Goal: Information Seeking & Learning: Stay updated

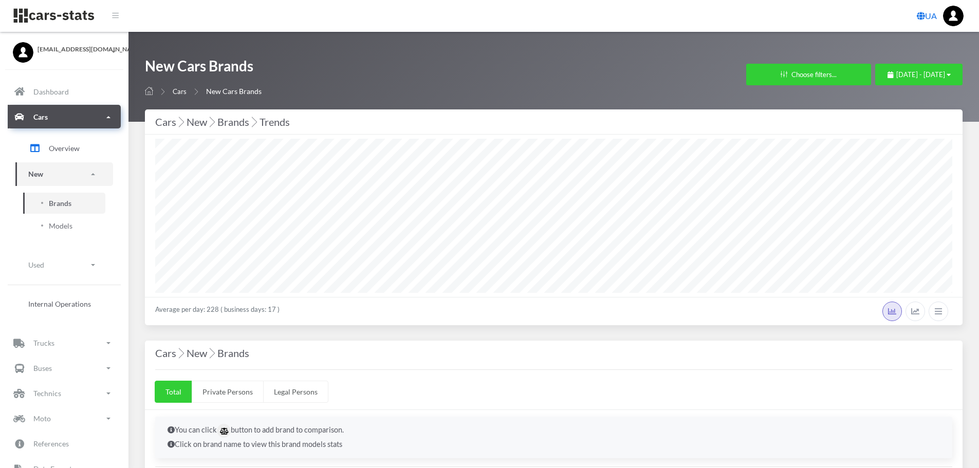
select select "25"
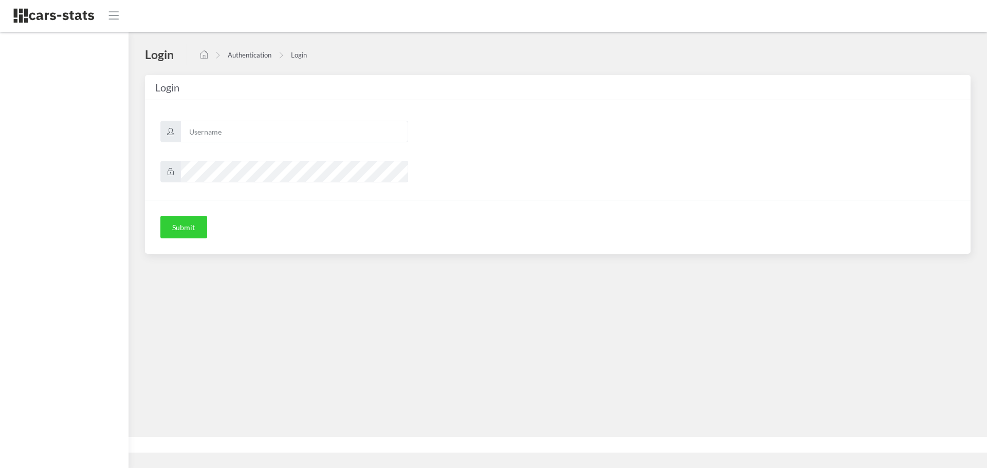
scroll to position [8, 8]
type input "mazda"
click at [191, 228] on button "Submit" at bounding box center [183, 227] width 47 height 23
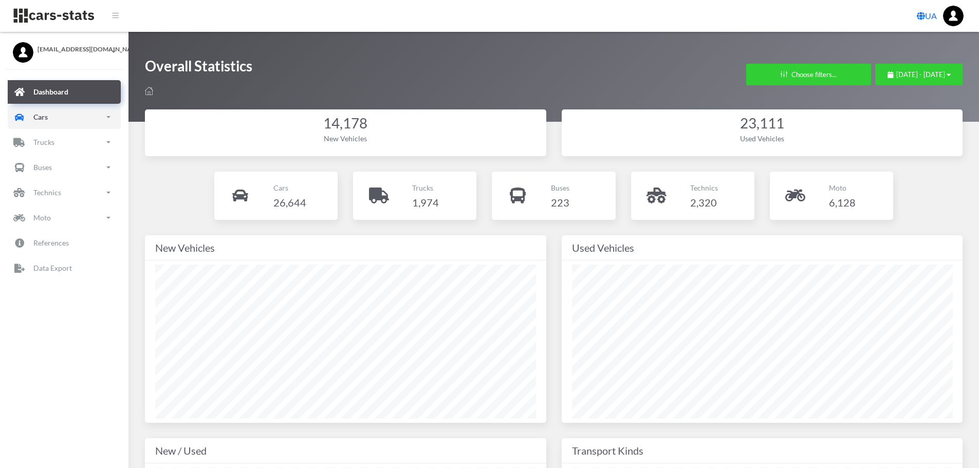
click at [51, 111] on link "Cars" at bounding box center [64, 117] width 113 height 24
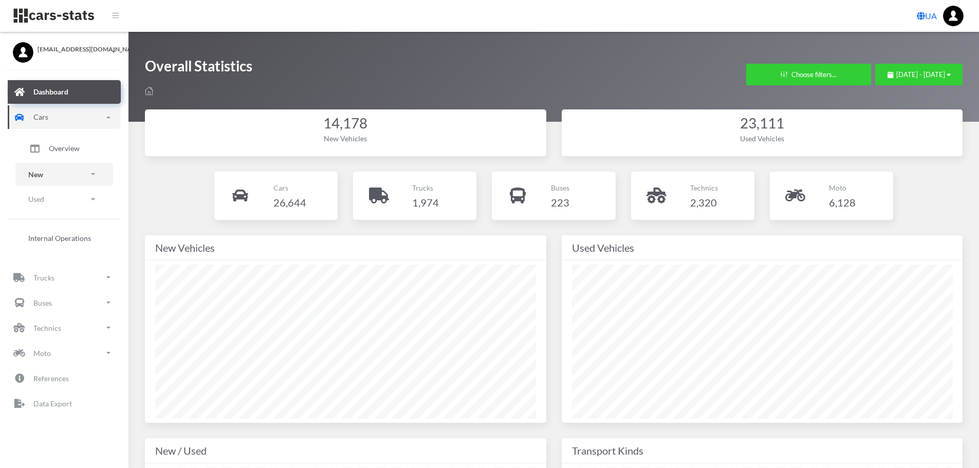
click at [60, 173] on link "New" at bounding box center [64, 174] width 98 height 23
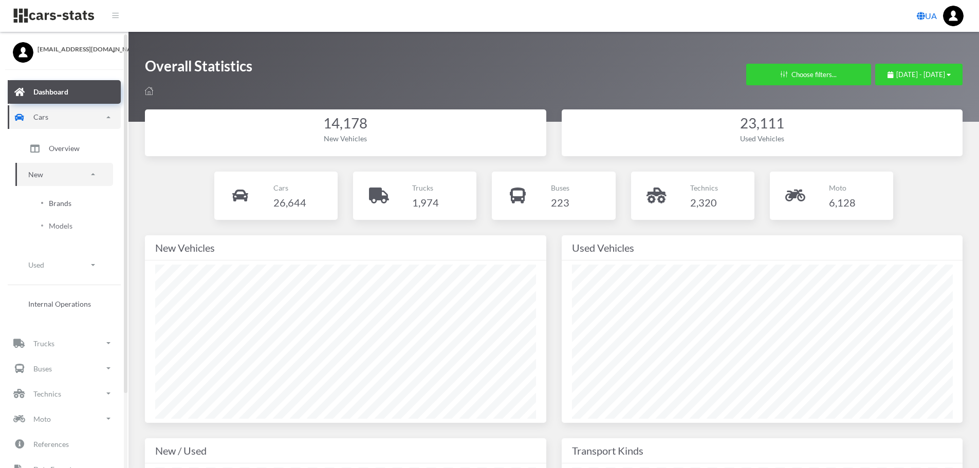
click at [77, 210] on link "Brands" at bounding box center [64, 203] width 82 height 21
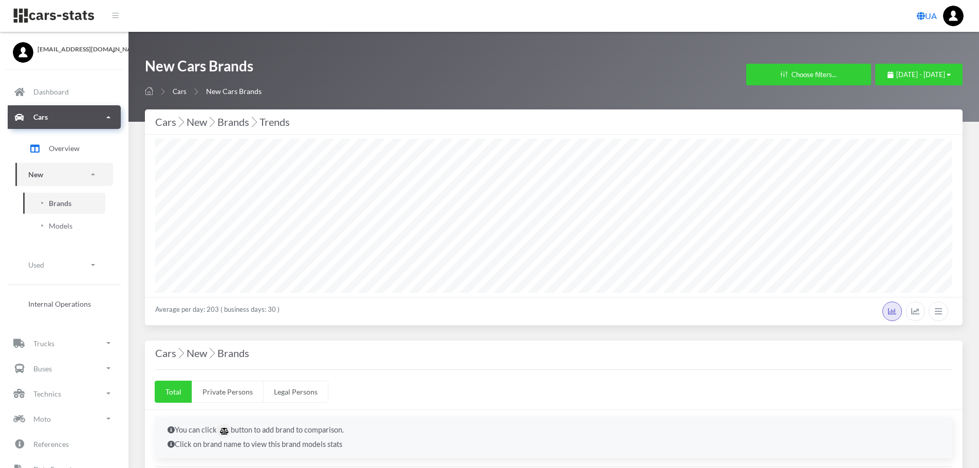
select select "25"
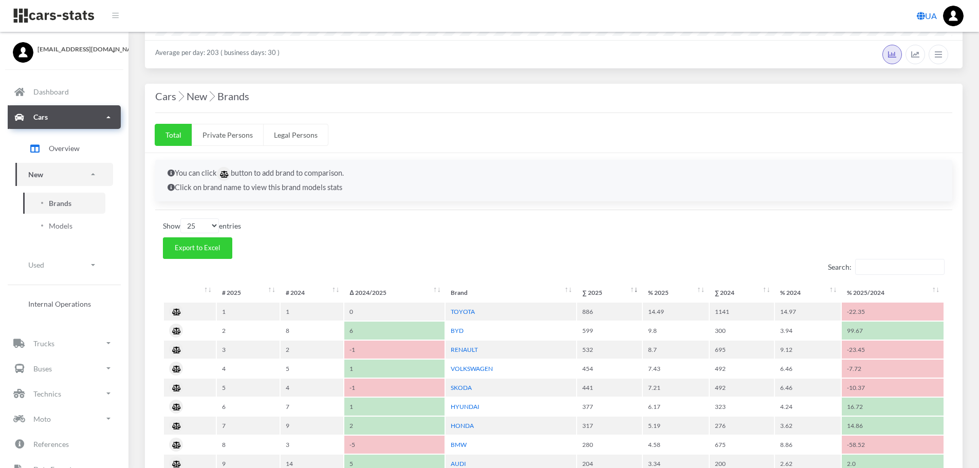
scroll to position [308, 0]
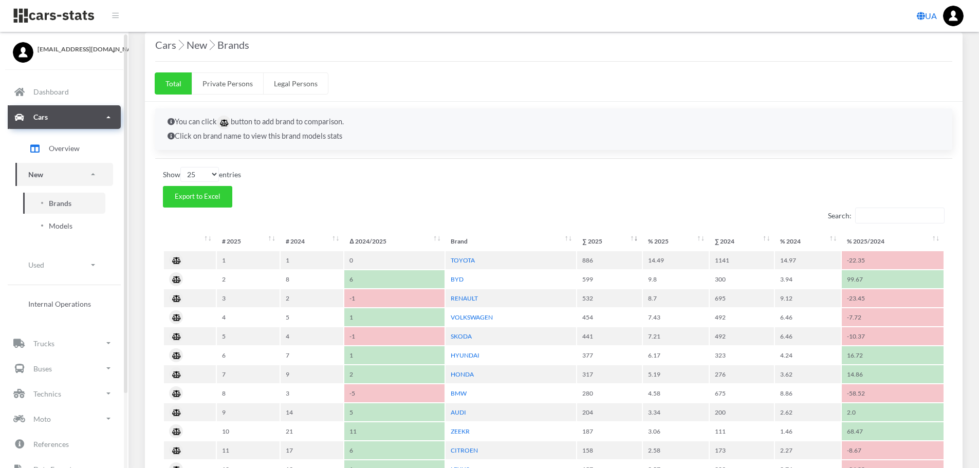
click at [73, 228] on link "Models" at bounding box center [64, 225] width 82 height 21
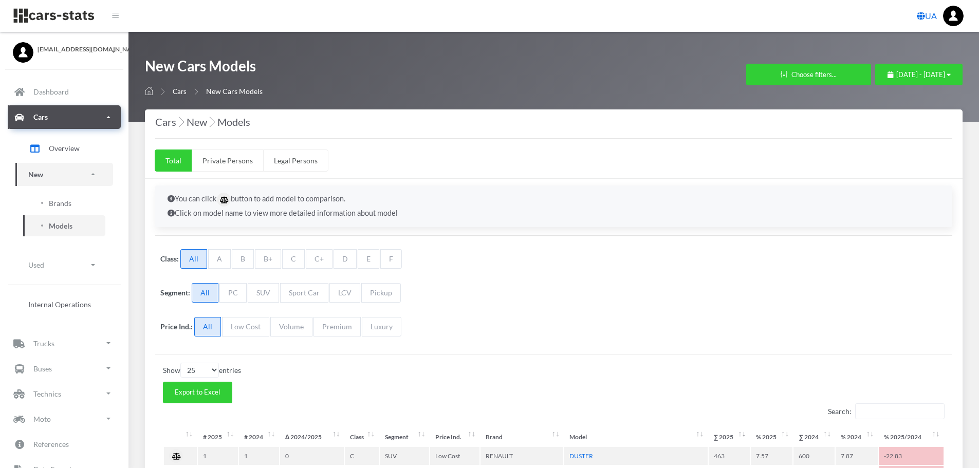
select select "25"
click at [900, 75] on span "July 20, 2025 - August 19, 2025" at bounding box center [920, 74] width 49 height 8
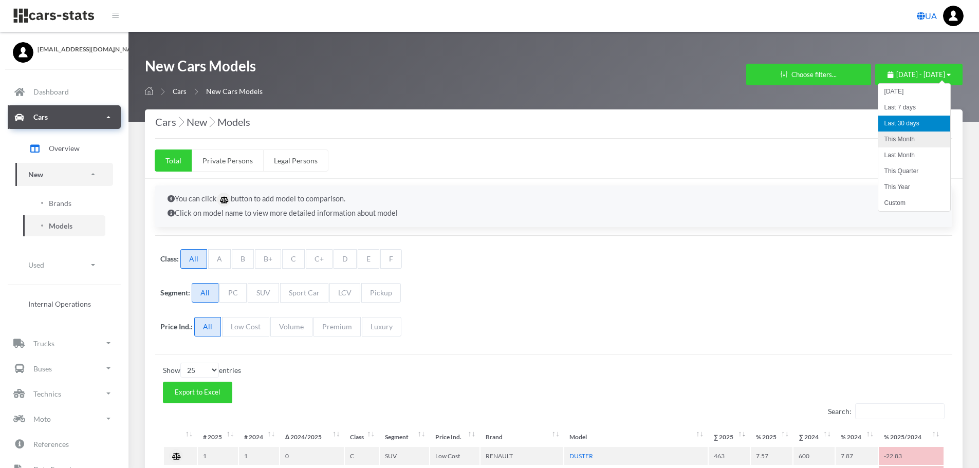
click at [907, 142] on li "This Month" at bounding box center [914, 140] width 72 height 16
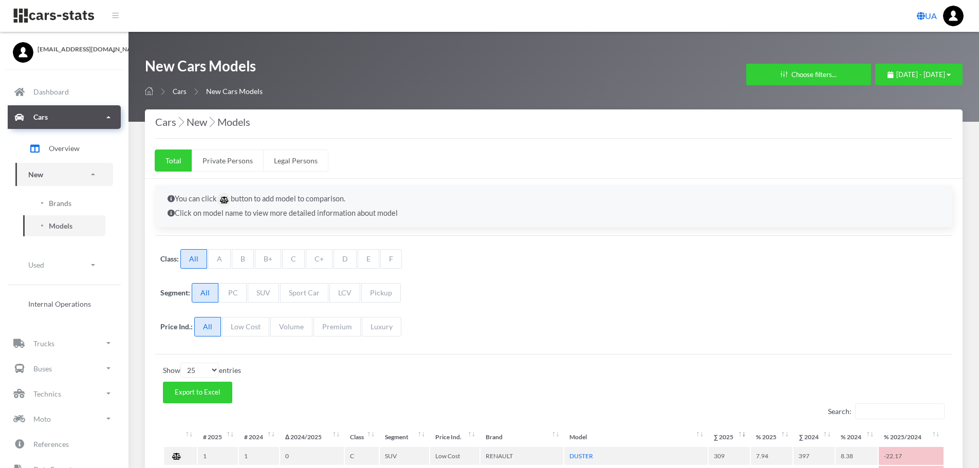
select select "25"
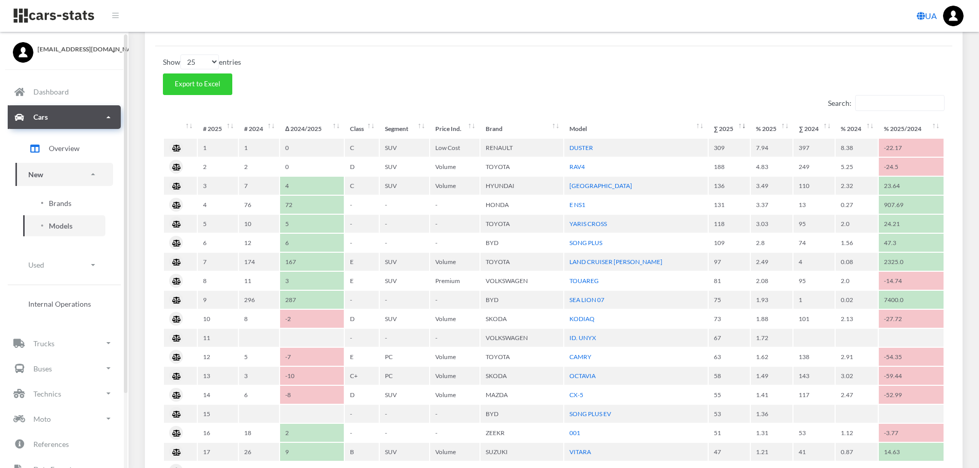
click at [61, 204] on span "Brands" at bounding box center [60, 203] width 23 height 11
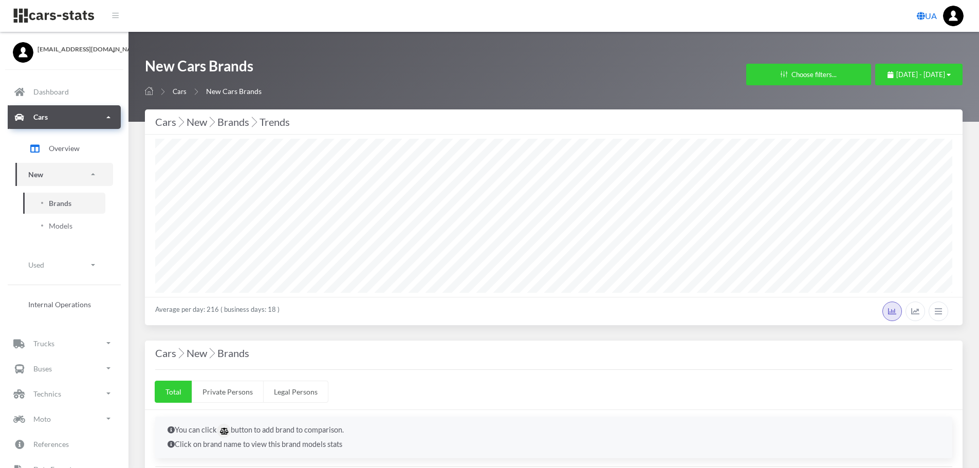
select select "25"
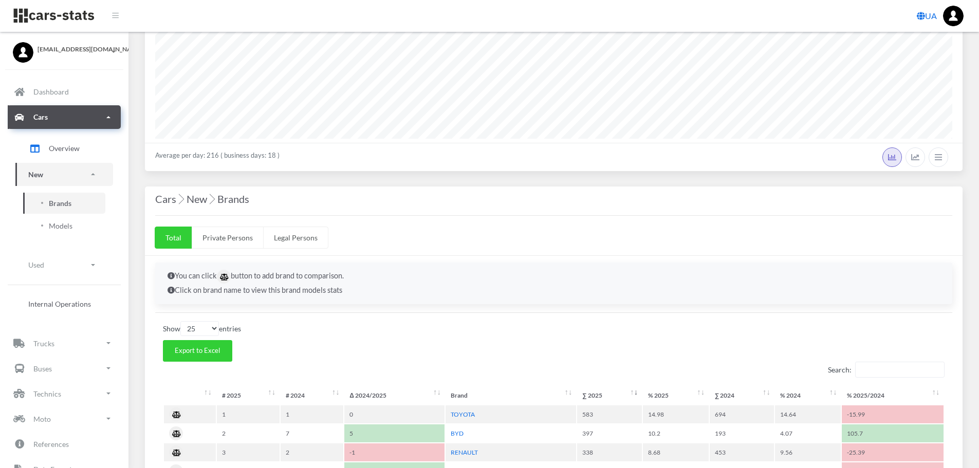
scroll to position [360, 0]
